Goal: Transaction & Acquisition: Purchase product/service

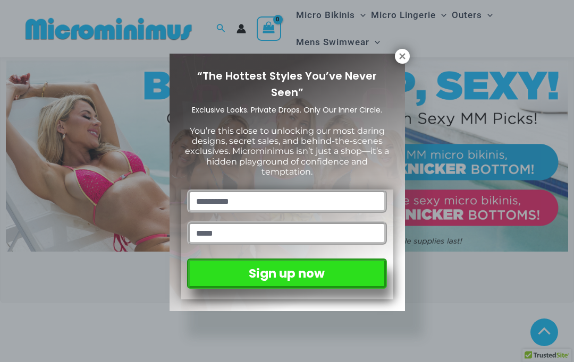
scroll to position [275, 0]
click at [401, 55] on icon at bounding box center [402, 56] width 6 height 6
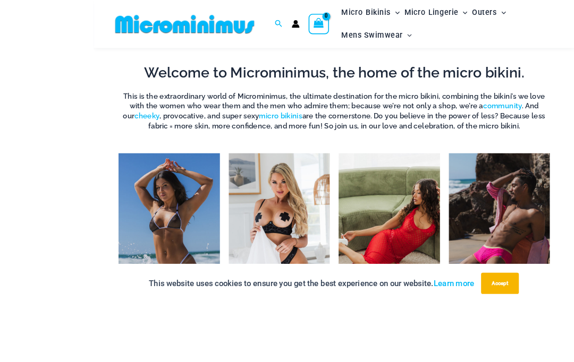
scroll to position [631, 0]
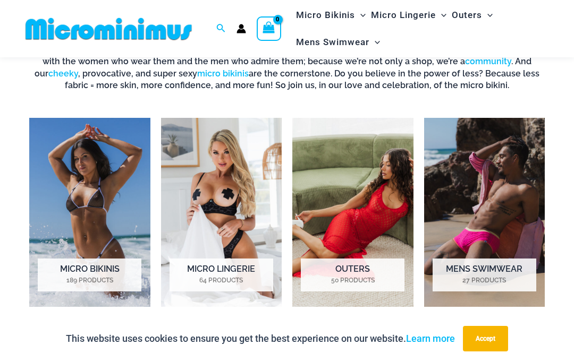
click at [218, 269] on h2 "Micro Lingerie 64 Products" at bounding box center [221, 275] width 104 height 33
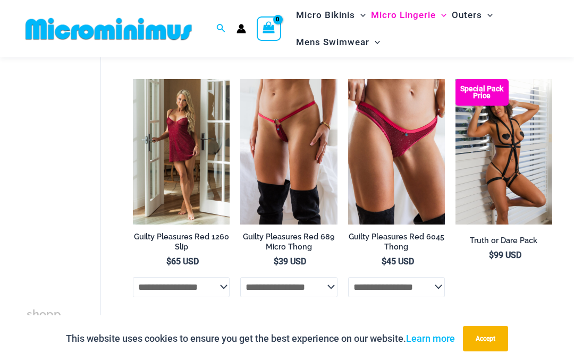
scroll to position [402, 0]
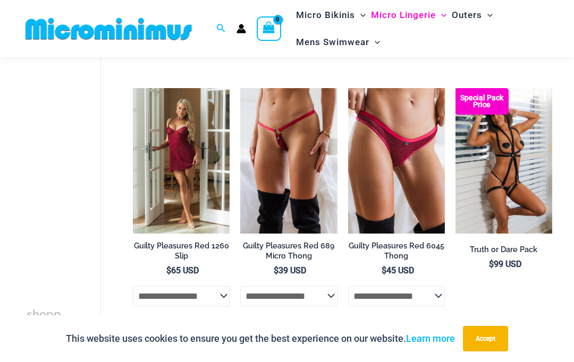
click at [240, 88] on img at bounding box center [240, 88] width 0 height 0
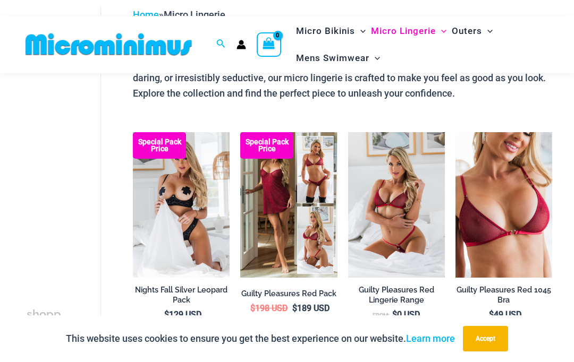
scroll to position [103, 0]
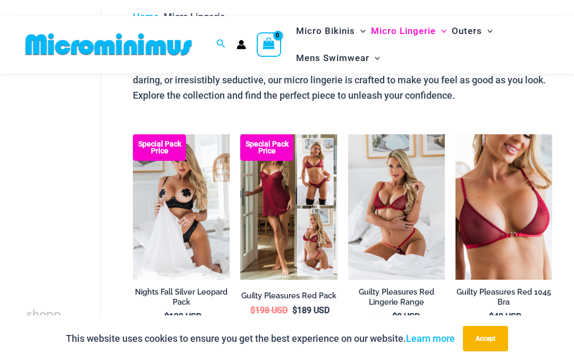
click at [133, 134] on img at bounding box center [133, 134] width 0 height 0
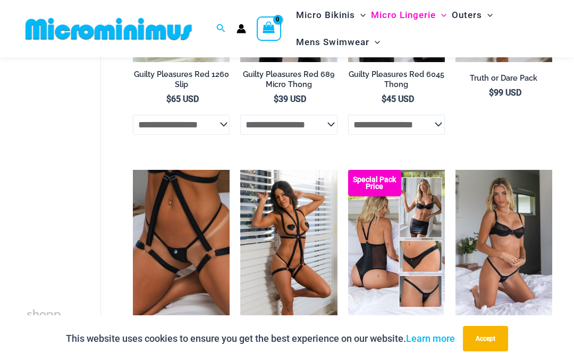
scroll to position [505, 0]
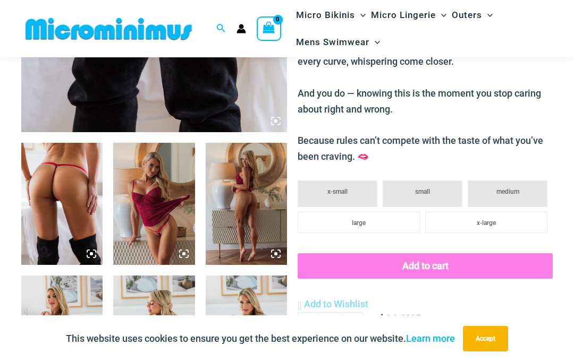
scroll to position [356, 0]
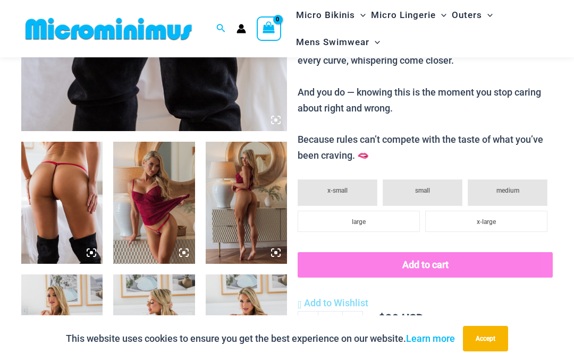
click at [63, 186] on img at bounding box center [61, 203] width 81 height 122
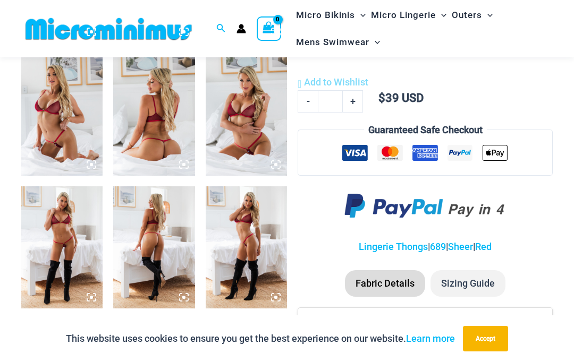
scroll to position [578, 0]
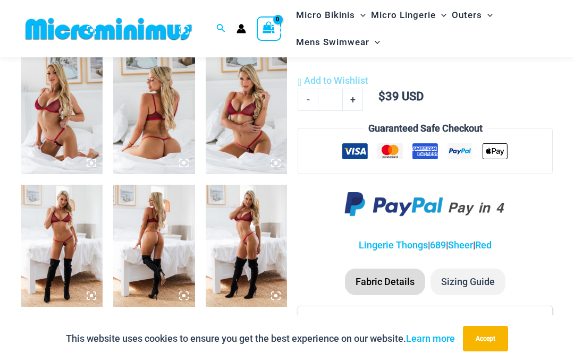
click at [256, 248] on img at bounding box center [246, 246] width 81 height 122
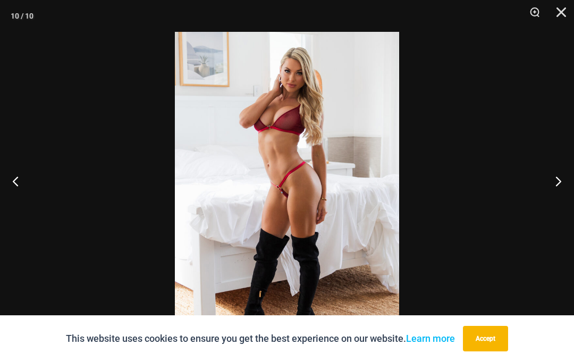
click at [556, 12] on button "Close" at bounding box center [557, 16] width 27 height 32
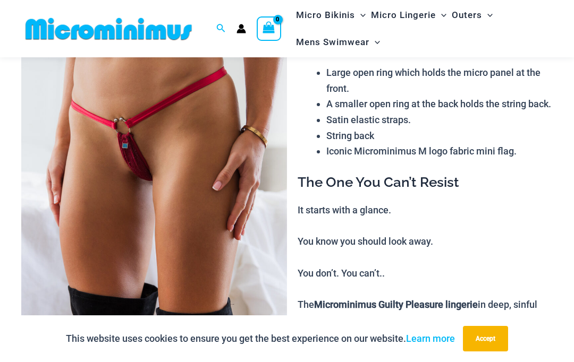
scroll to position [0, 0]
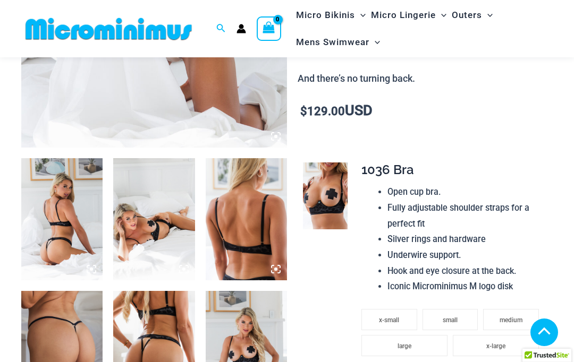
scroll to position [340, 0]
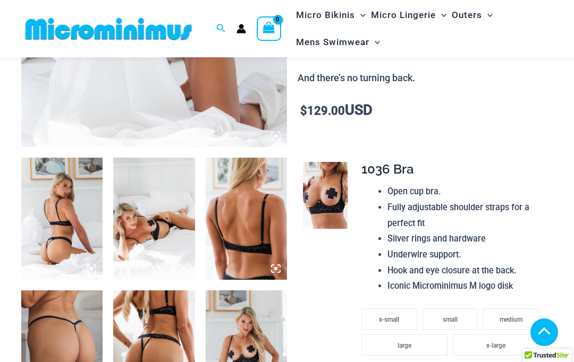
click at [320, 186] on img at bounding box center [325, 195] width 45 height 67
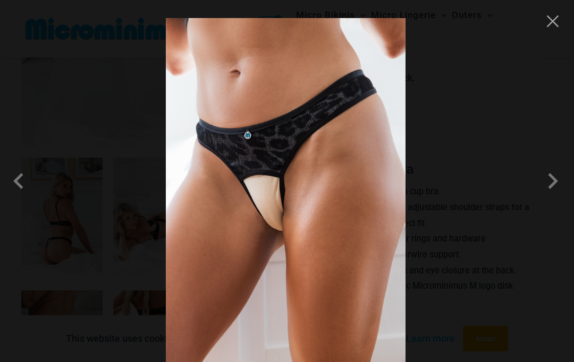
scroll to position [338, 0]
click at [549, 16] on button "Close" at bounding box center [552, 21] width 16 height 16
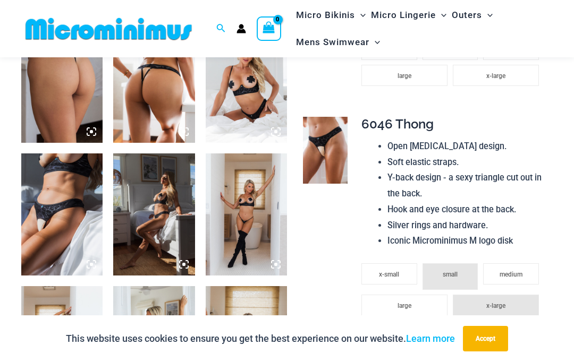
scroll to position [603, 0]
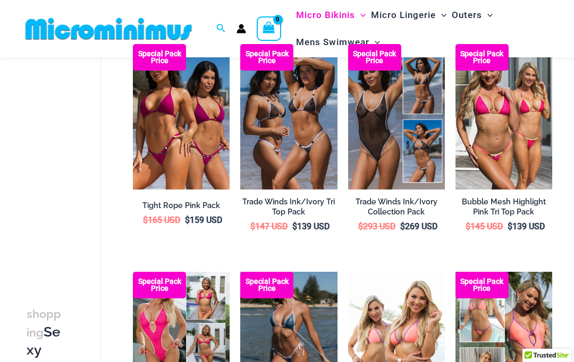
scroll to position [95, 0]
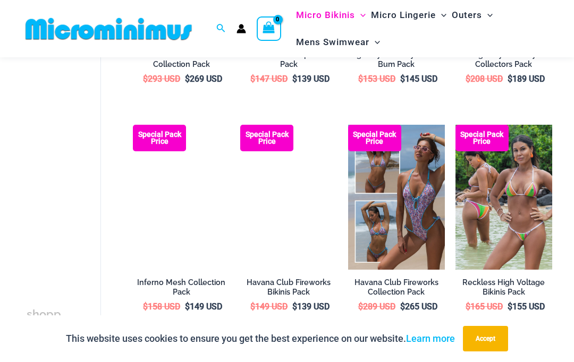
scroll to position [1162, 0]
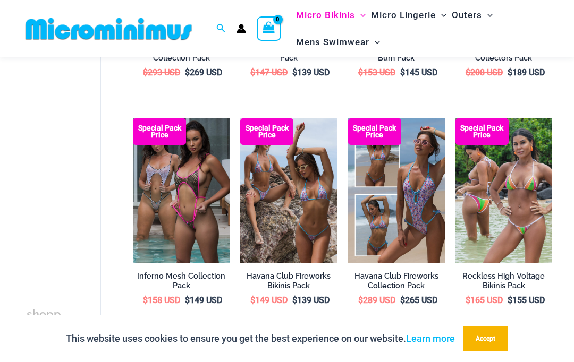
click at [133, 118] on img at bounding box center [133, 118] width 0 height 0
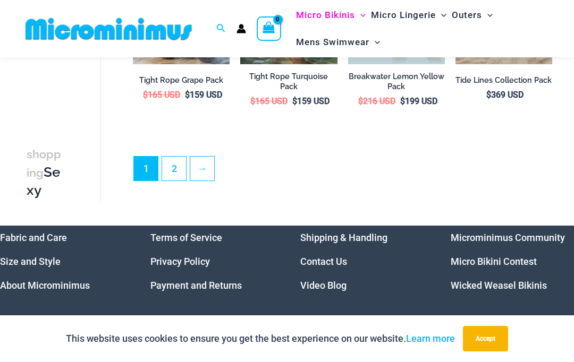
scroll to position [1817, 0]
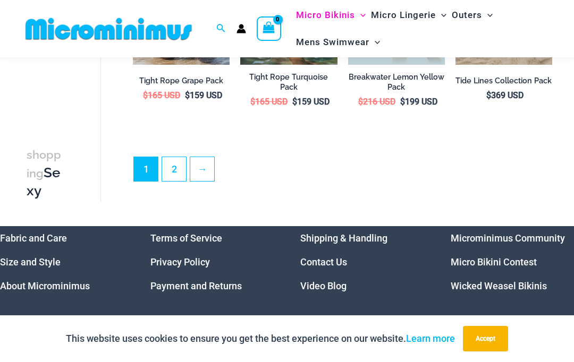
click at [177, 160] on link "2" at bounding box center [174, 169] width 24 height 24
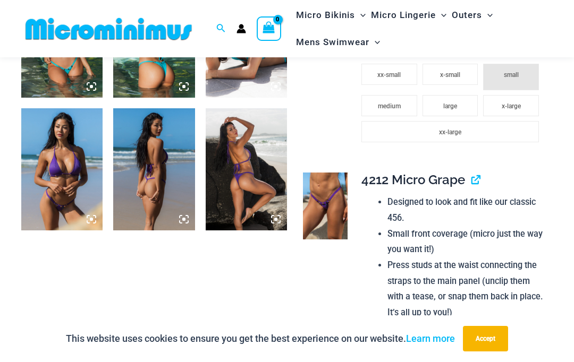
scroll to position [523, 0]
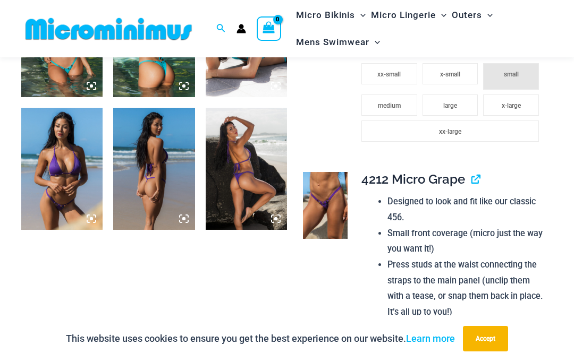
click at [323, 208] on img at bounding box center [325, 205] width 45 height 67
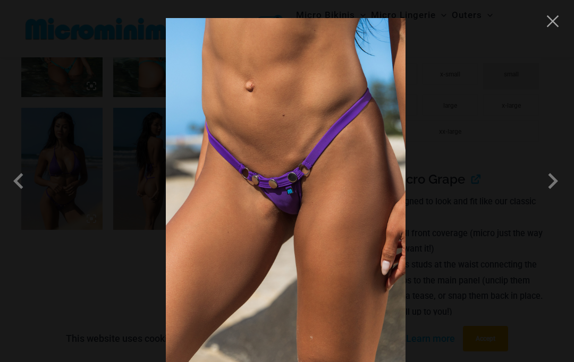
click at [552, 193] on span at bounding box center [553, 181] width 32 height 32
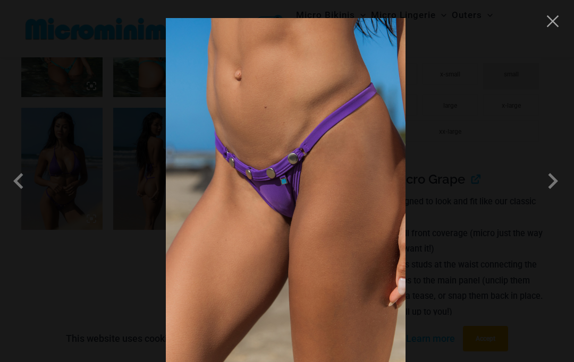
click at [544, 197] on span at bounding box center [553, 181] width 32 height 32
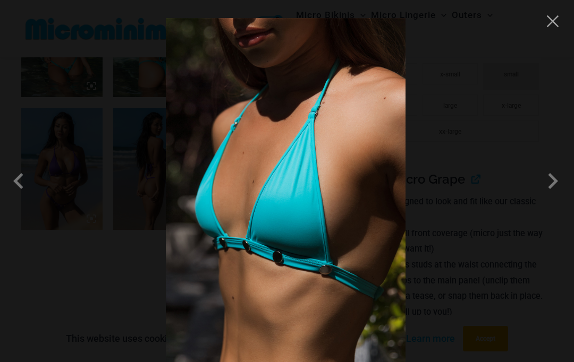
click at [546, 197] on span at bounding box center [553, 181] width 32 height 32
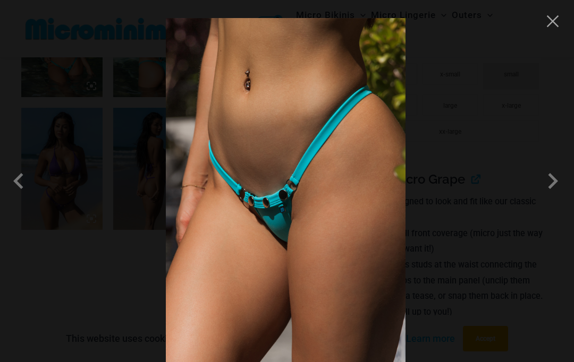
click at [549, 197] on span at bounding box center [553, 181] width 32 height 32
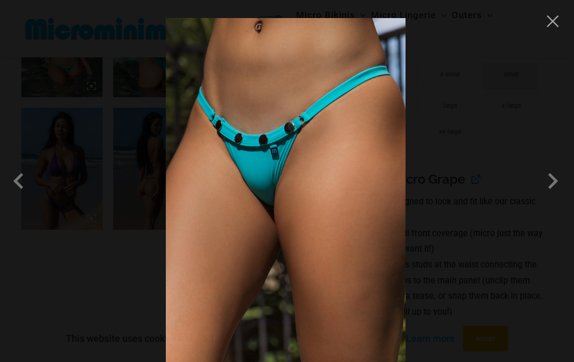
click at [542, 197] on span at bounding box center [553, 181] width 32 height 32
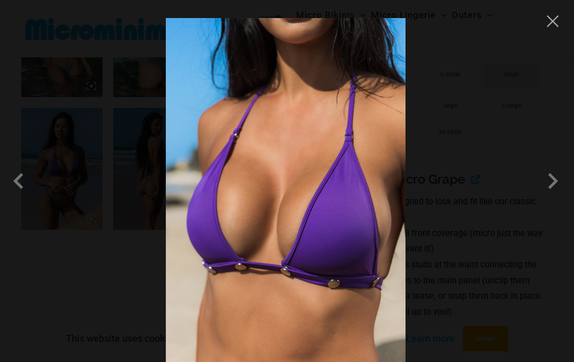
click at [556, 14] on button "Close" at bounding box center [552, 21] width 16 height 16
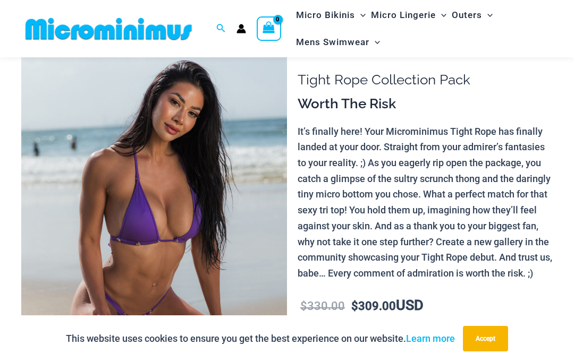
scroll to position [18, 0]
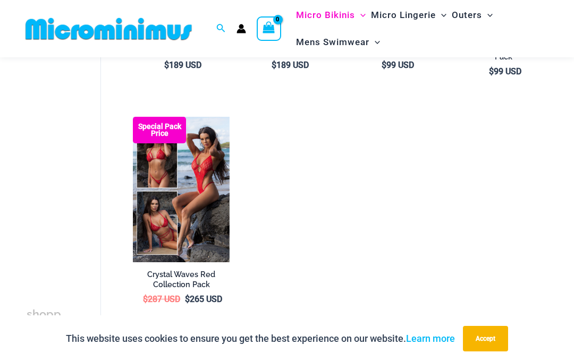
scroll to position [253, 0]
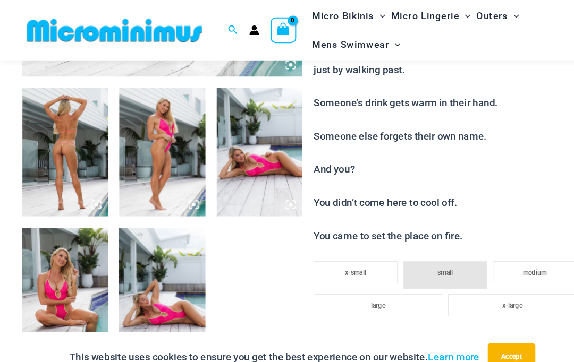
scroll to position [413, 0]
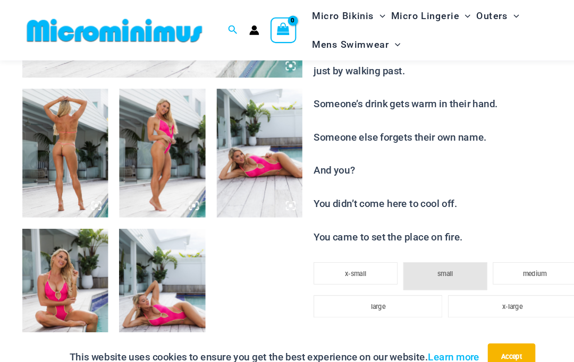
click at [65, 284] on img at bounding box center [61, 278] width 81 height 122
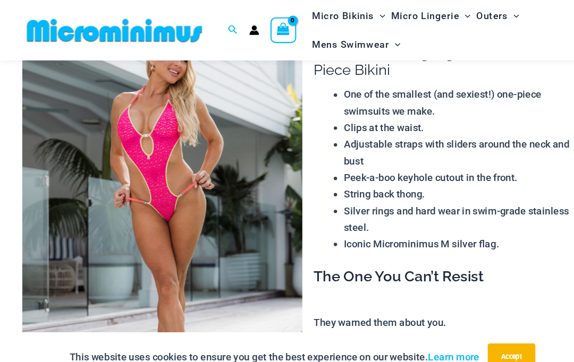
scroll to position [0, 0]
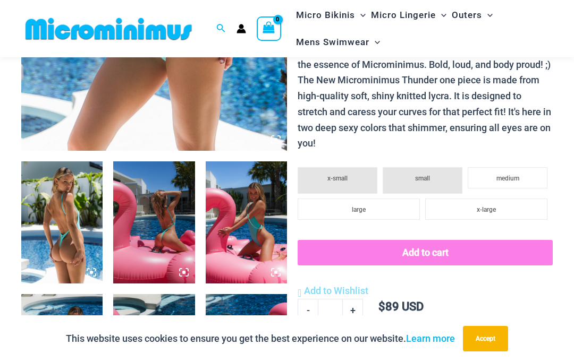
scroll to position [381, 0]
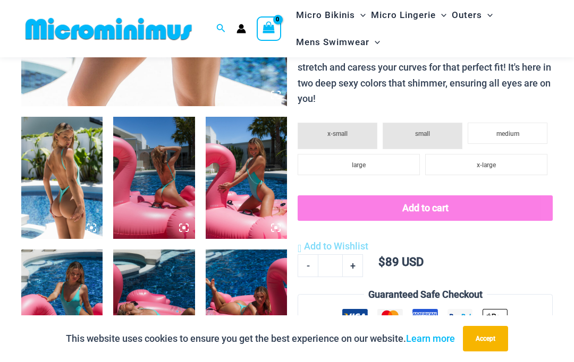
click at [163, 178] on img at bounding box center [153, 178] width 81 height 122
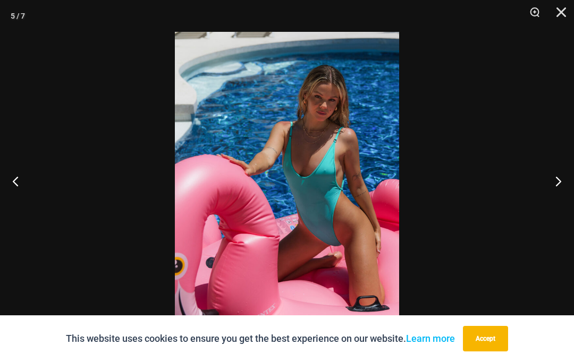
click at [559, 16] on button "Close" at bounding box center [557, 16] width 27 height 32
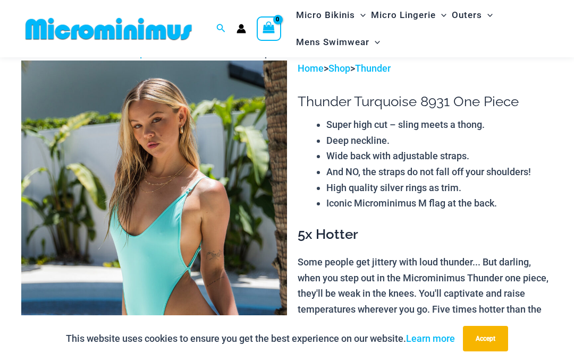
scroll to position [0, 0]
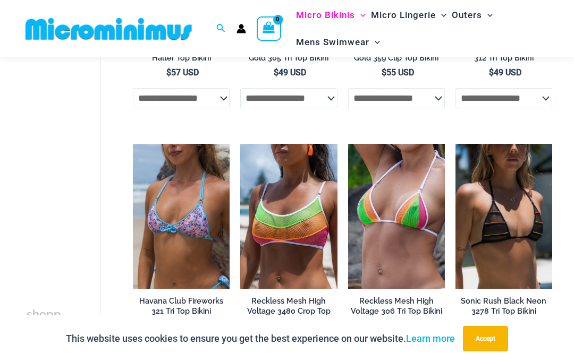
scroll to position [1644, 0]
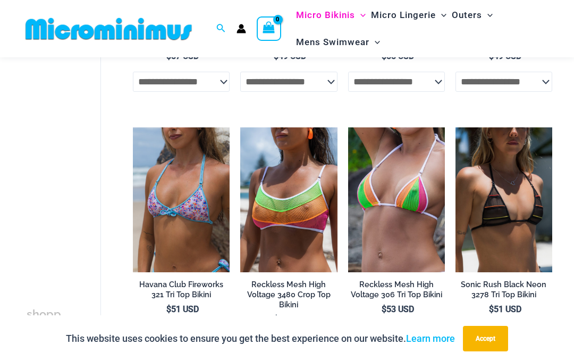
scroll to position [1630, 0]
